Goal: Book appointment/travel/reservation

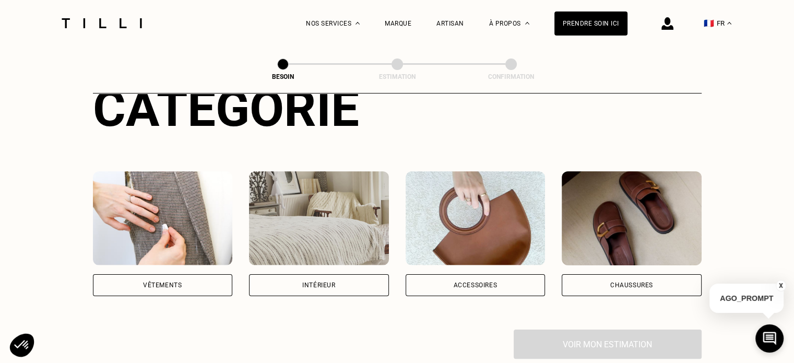
scroll to position [140, 0]
click at [169, 282] on div "Vêtements" at bounding box center [162, 285] width 39 height 6
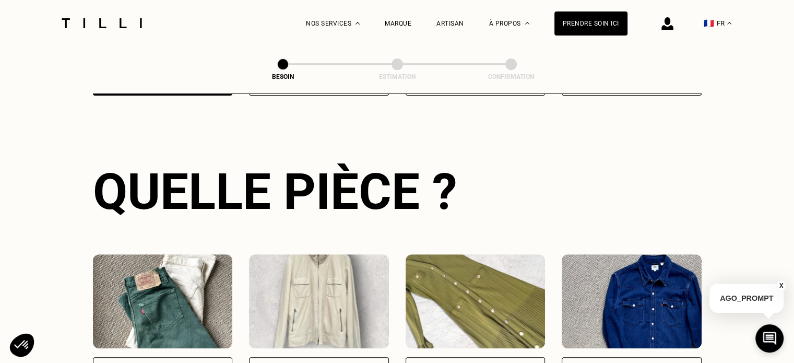
scroll to position [472, 0]
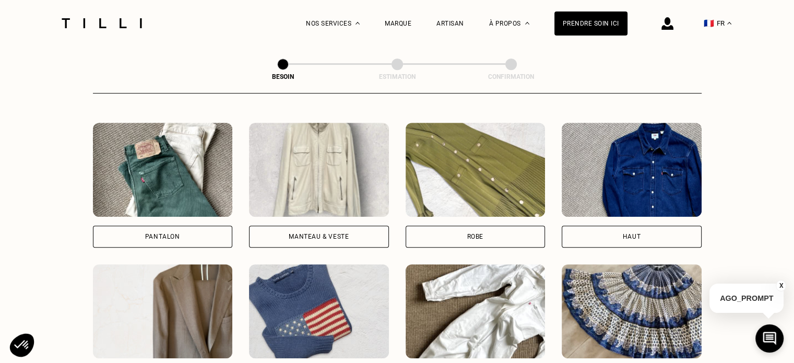
click at [201, 235] on div "Pantalon" at bounding box center [163, 237] width 140 height 22
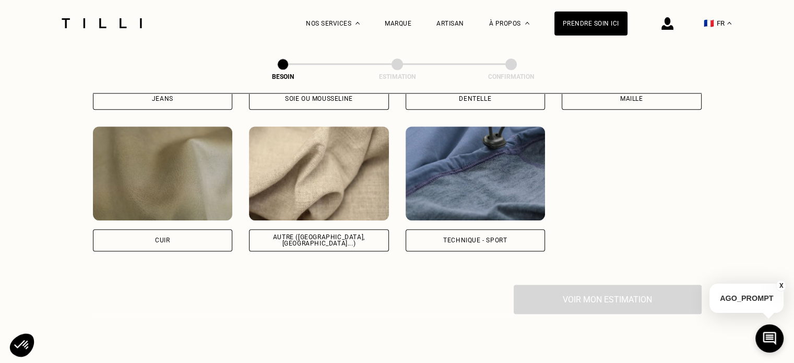
scroll to position [1245, 0]
click at [339, 168] on img at bounding box center [319, 173] width 140 height 94
select select "FR"
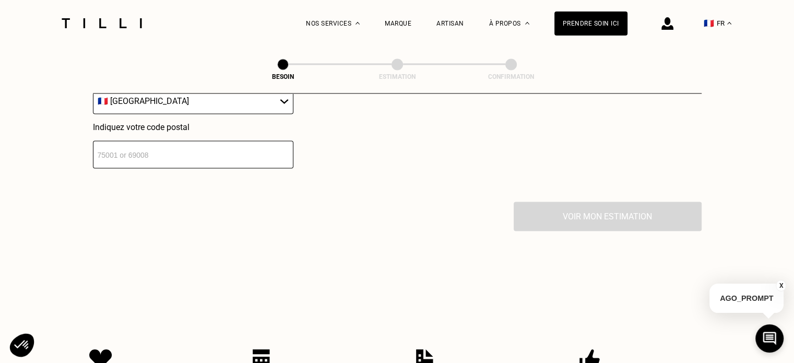
scroll to position [1587, 0]
click at [243, 145] on input "number" at bounding box center [193, 153] width 201 height 28
type input "67100"
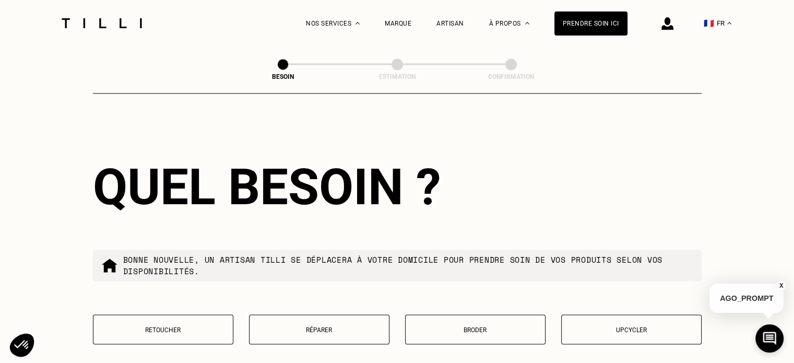
scroll to position [1774, 0]
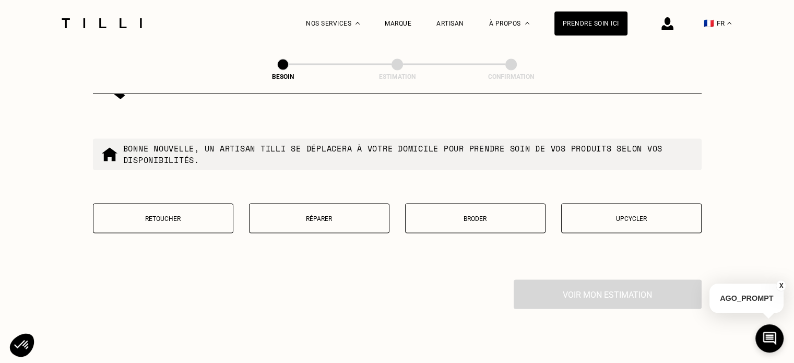
click at [338, 223] on button "Réparer" at bounding box center [319, 218] width 140 height 30
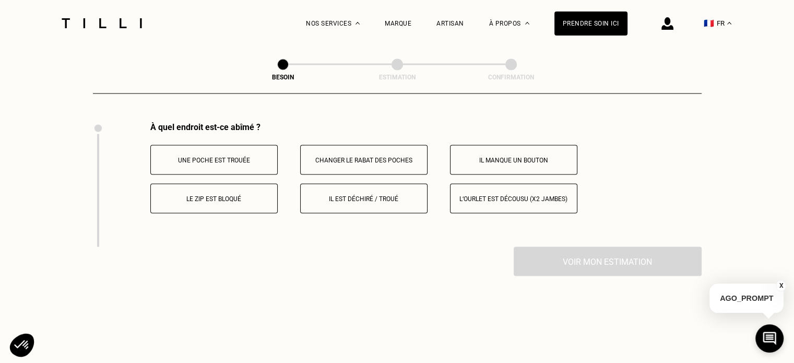
scroll to position [1932, 0]
click at [345, 194] on p "Il est déchiré / troué" at bounding box center [364, 197] width 116 height 7
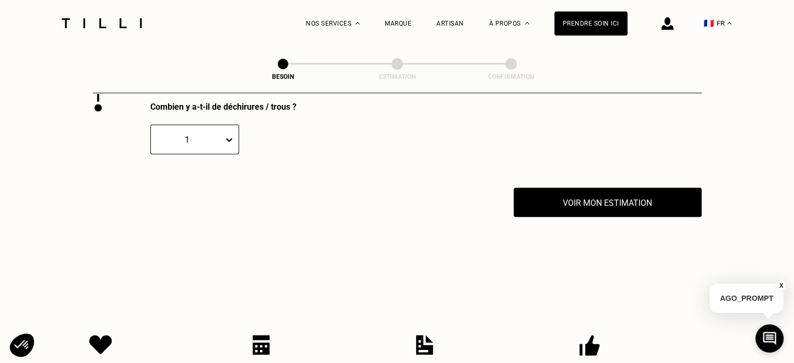
scroll to position [2072, 0]
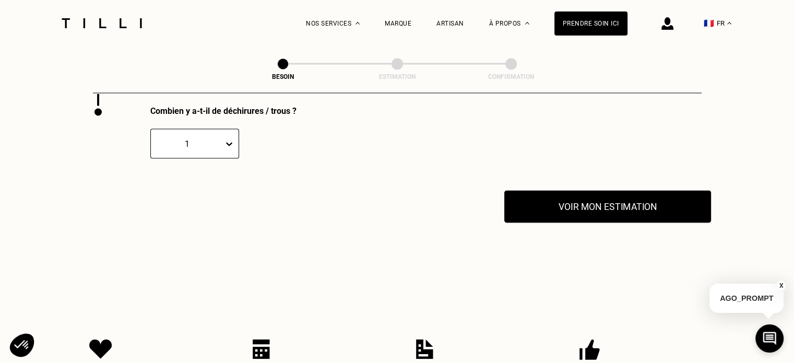
click at [549, 208] on button "Voir mon estimation" at bounding box center [607, 207] width 207 height 32
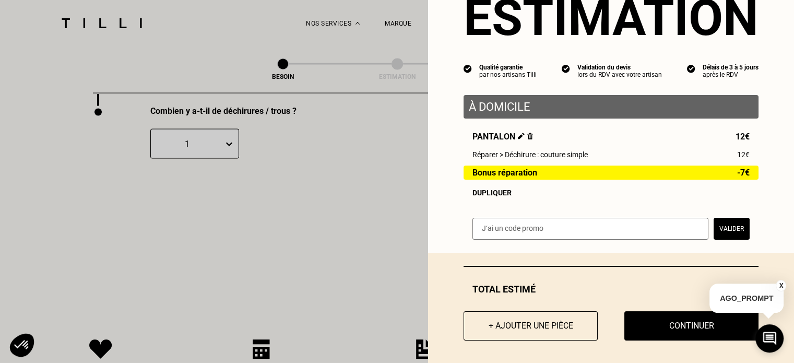
scroll to position [52, 0]
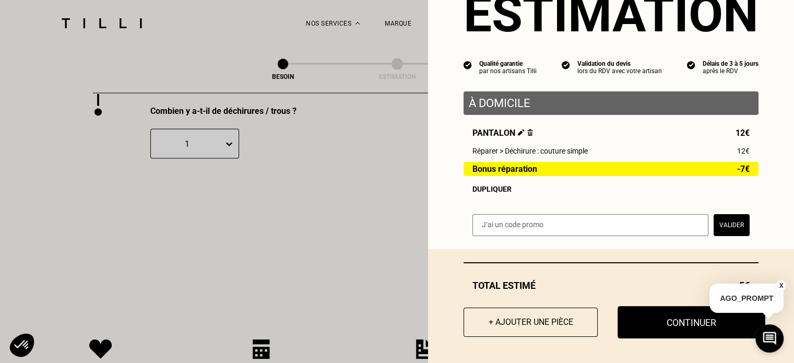
click at [634, 321] on button "Continuer" at bounding box center [692, 322] width 148 height 32
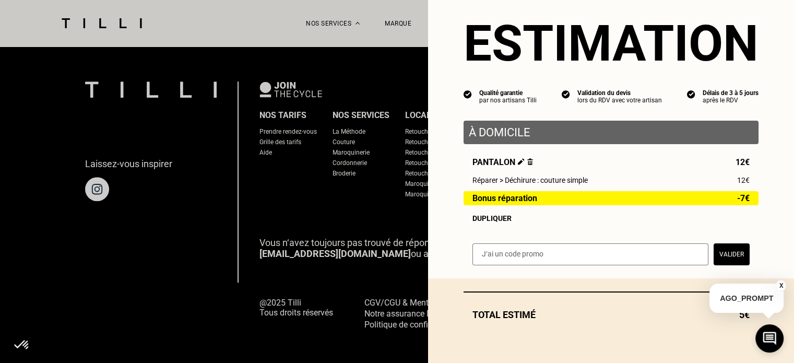
scroll to position [22, 0]
select select "FR"
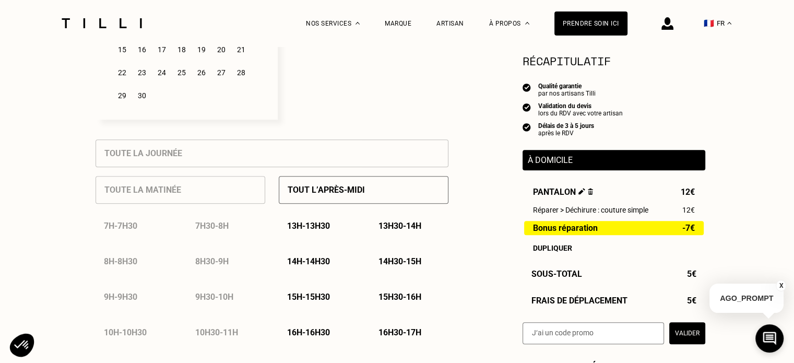
scroll to position [437, 0]
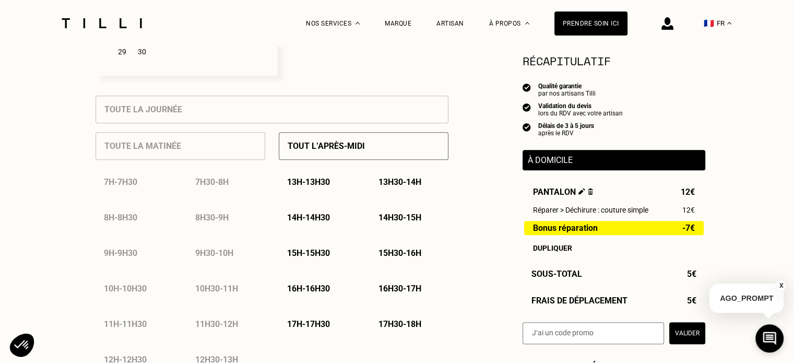
click at [323, 186] on p "13h - 13h30" at bounding box center [308, 182] width 43 height 10
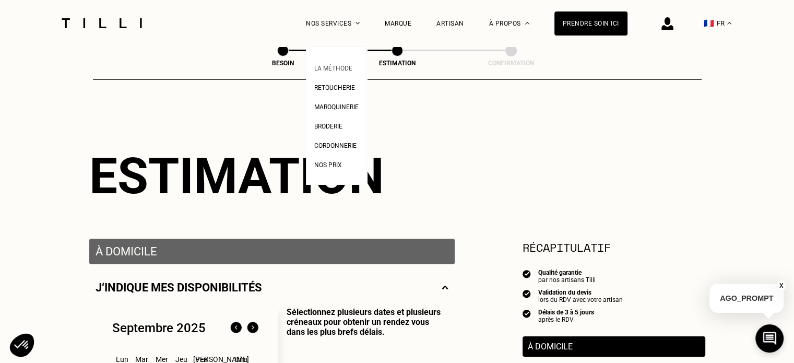
scroll to position [0, 0]
